Goal: Transaction & Acquisition: Purchase product/service

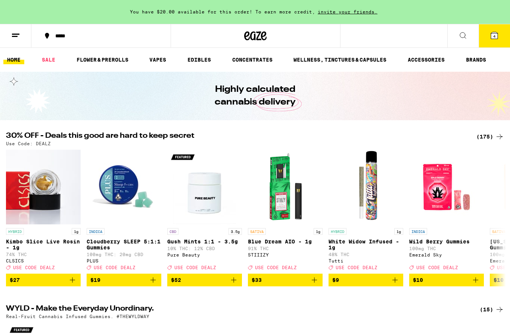
scroll to position [5, 0]
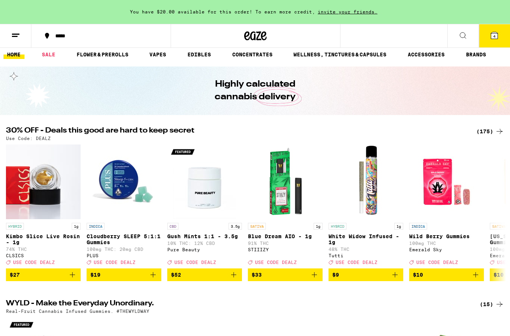
click at [342, 131] on h2 "30% OFF - Deals this good are hard to keep secret" at bounding box center [236, 131] width 461 height 9
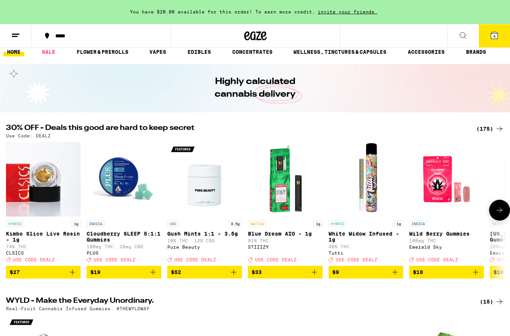
scroll to position [0, 0]
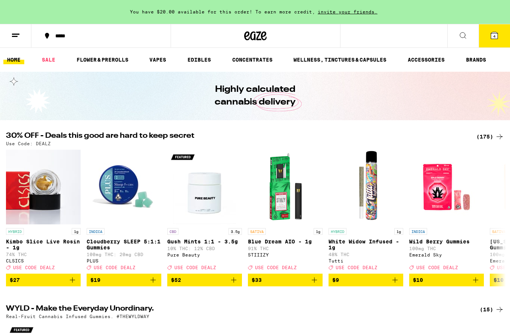
click at [490, 134] on div "(175)" at bounding box center [490, 136] width 28 height 9
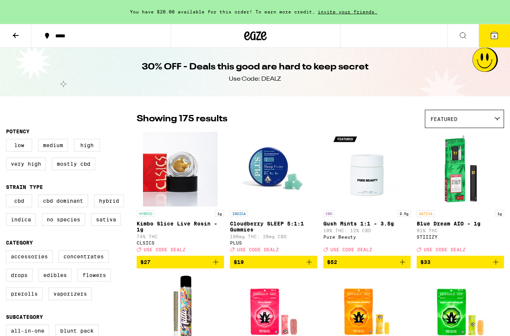
click at [466, 32] on icon at bounding box center [462, 35] width 9 height 9
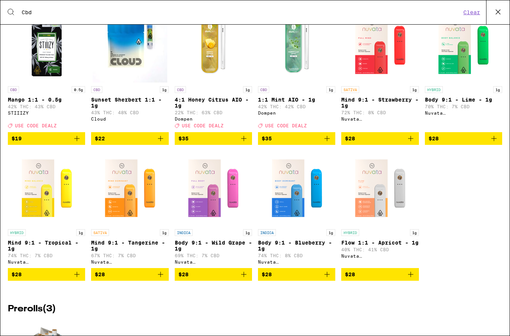
scroll to position [868, 0]
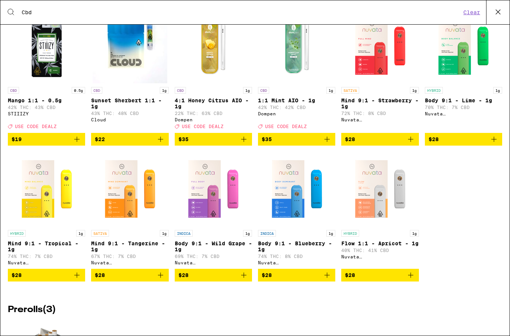
click at [0, 0] on html "You have $20.00 available for this order! To earn more credit, invite your frie…" at bounding box center [255, 0] width 510 height 0
click at [330, 39] on img "Open page for 1:1 Mint AIO - 1g from Dompen" at bounding box center [296, 46] width 75 height 75
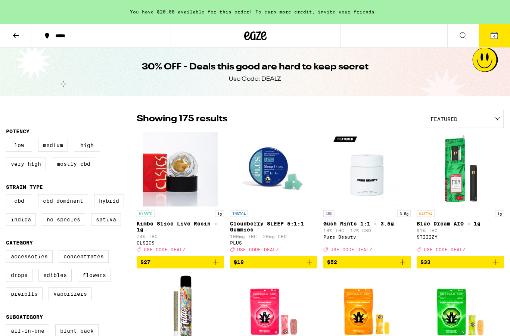
type input "CBD"
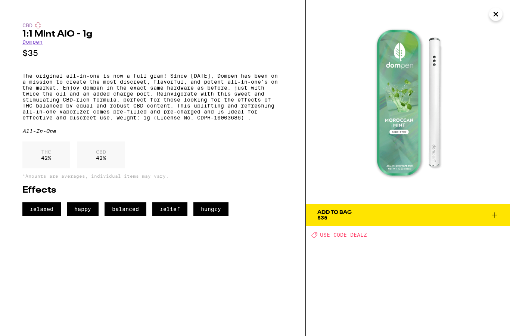
click at [496, 15] on icon "Close" at bounding box center [496, 14] width 4 height 4
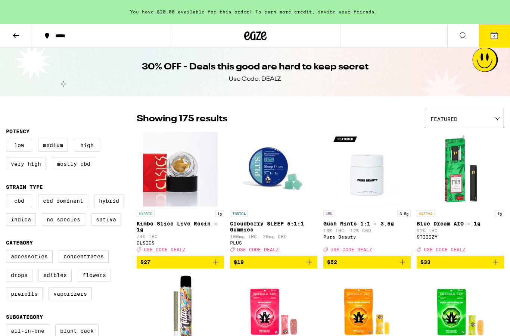
click at [463, 36] on icon at bounding box center [462, 35] width 9 height 9
